Goal: Task Accomplishment & Management: Manage account settings

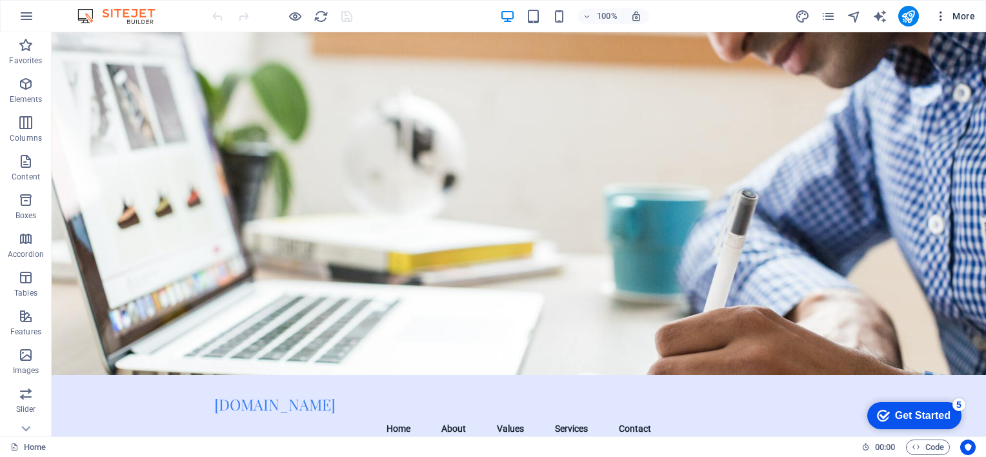
click at [938, 14] on icon "button" at bounding box center [940, 16] width 13 height 13
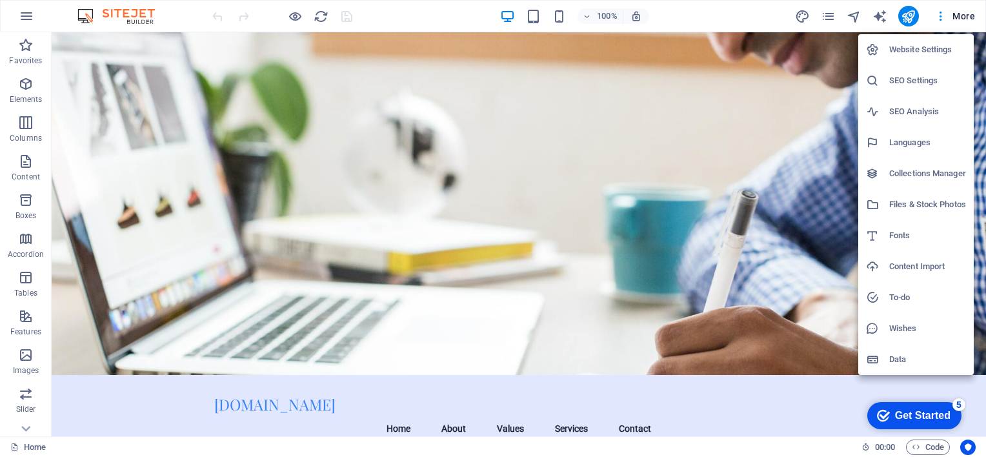
click at [916, 55] on h6 "Website Settings" at bounding box center [927, 49] width 77 height 15
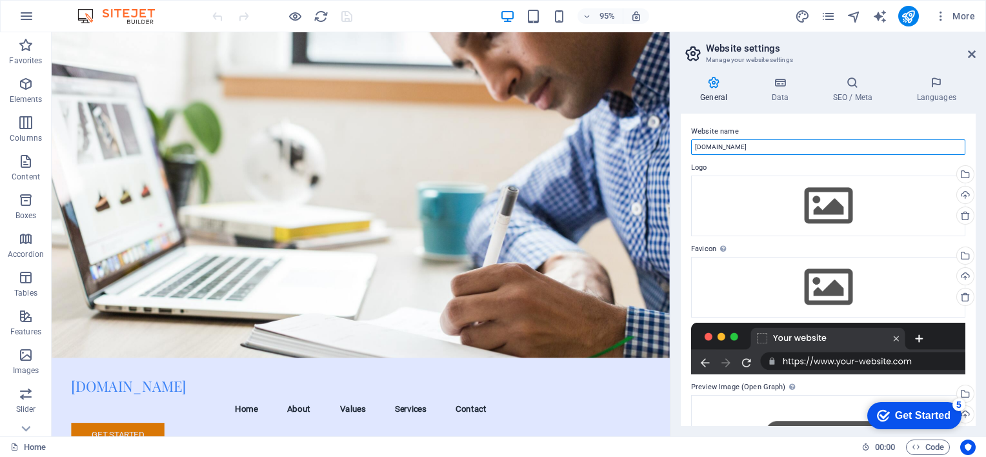
click at [779, 148] on input "[DOMAIN_NAME]" at bounding box center [828, 146] width 274 height 15
click at [779, 91] on h4 "Data" at bounding box center [781, 89] width 61 height 27
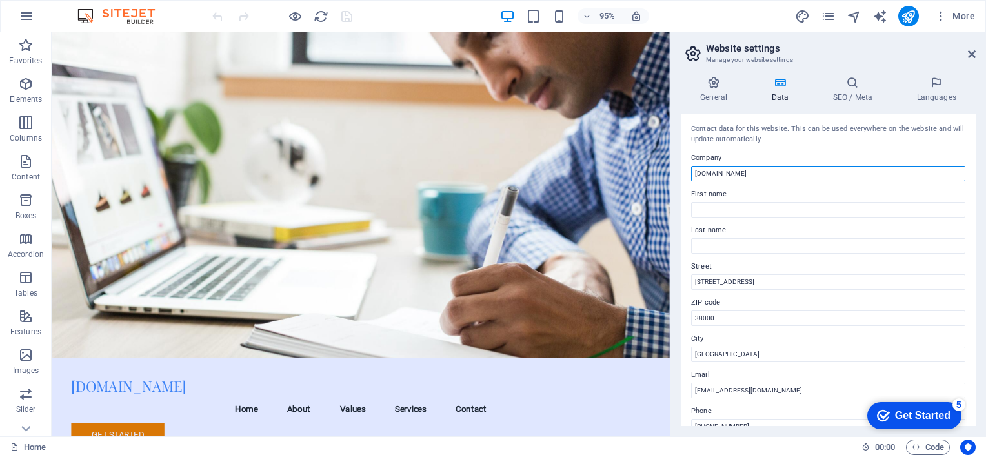
click at [761, 175] on input "[DOMAIN_NAME]" at bounding box center [828, 173] width 274 height 15
click at [739, 173] on input "[DOMAIN_NAME]" at bounding box center [828, 173] width 274 height 15
click at [759, 170] on input "[DOMAIN_NAME]" at bounding box center [828, 173] width 274 height 15
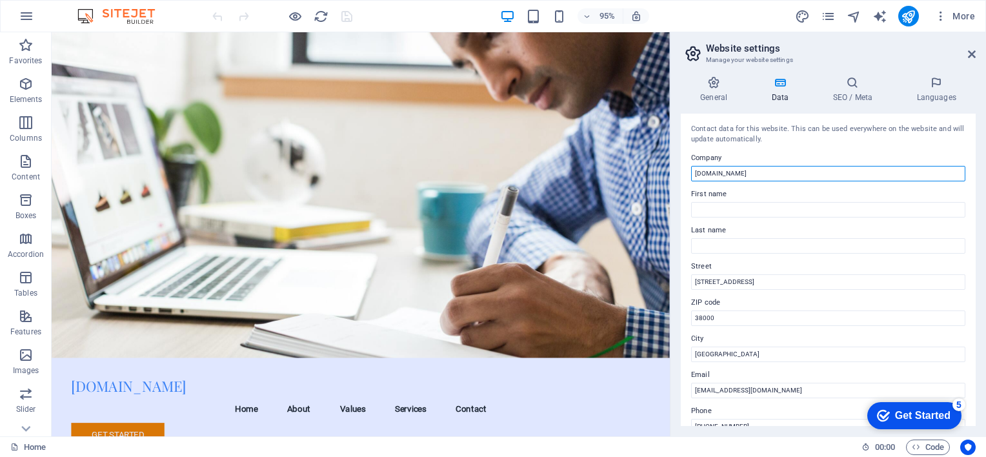
click at [759, 172] on input "[DOMAIN_NAME]" at bounding box center [828, 173] width 274 height 15
click at [717, 95] on h4 "General" at bounding box center [716, 89] width 71 height 27
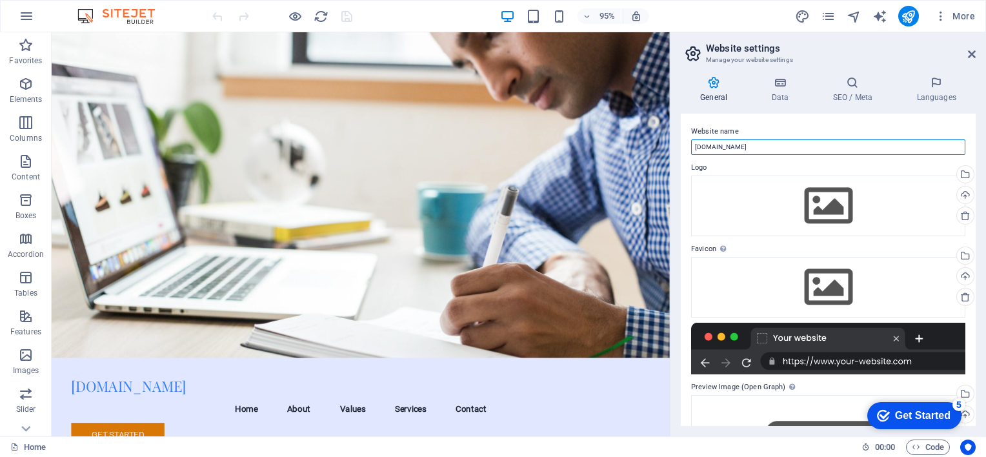
click at [731, 150] on input "[DOMAIN_NAME]" at bounding box center [828, 146] width 274 height 15
click at [901, 14] on icon "publish" at bounding box center [907, 16] width 15 height 15
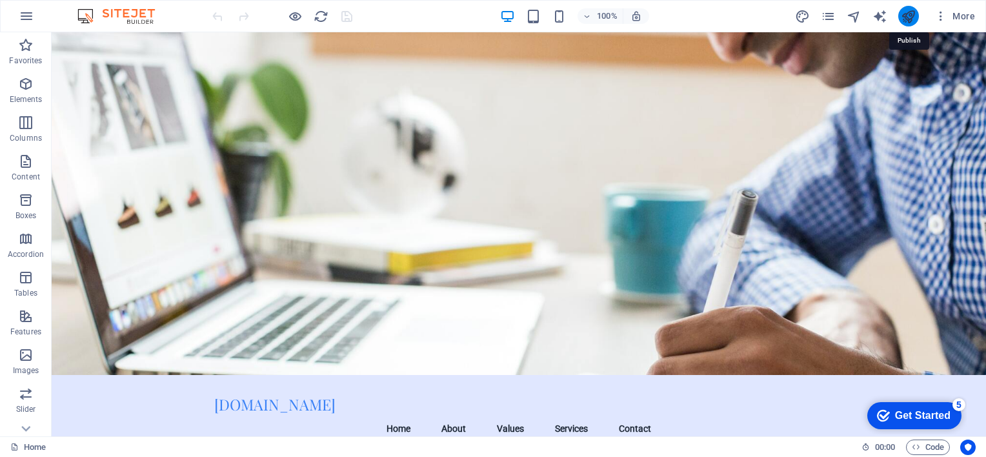
click at [904, 15] on icon "publish" at bounding box center [907, 16] width 15 height 15
